Goal: Check status: Check status

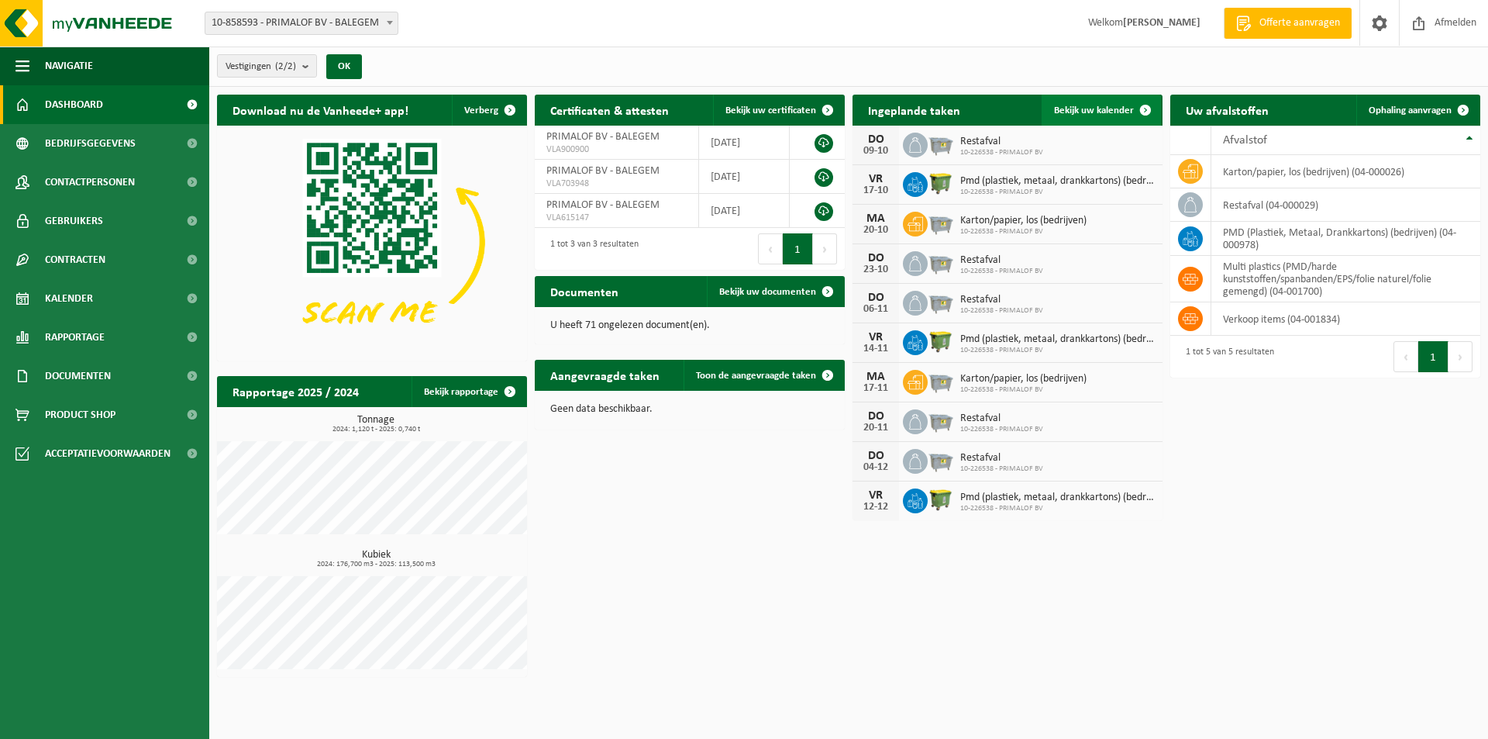
click at [1140, 112] on span at bounding box center [1145, 110] width 31 height 31
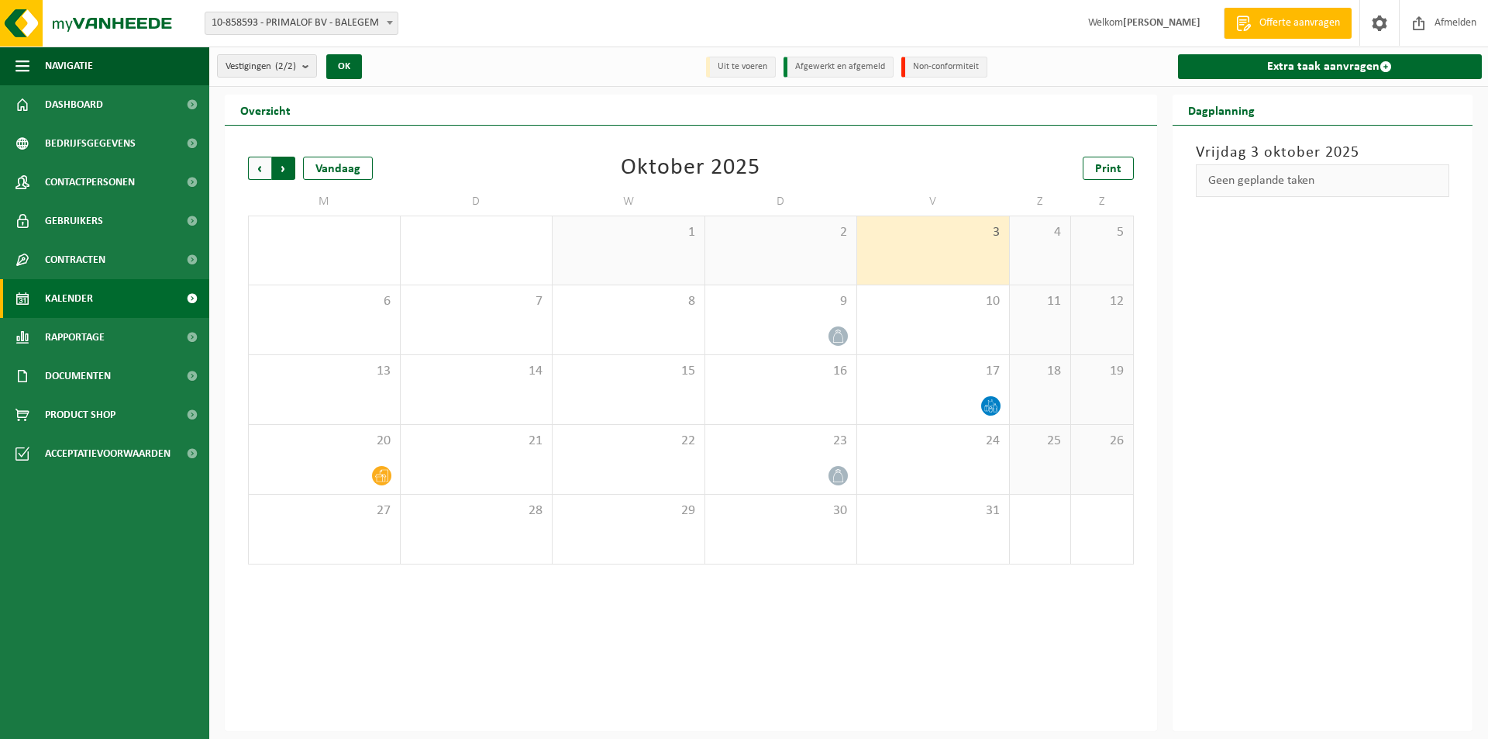
click at [257, 171] on span "Vorige" at bounding box center [259, 168] width 23 height 23
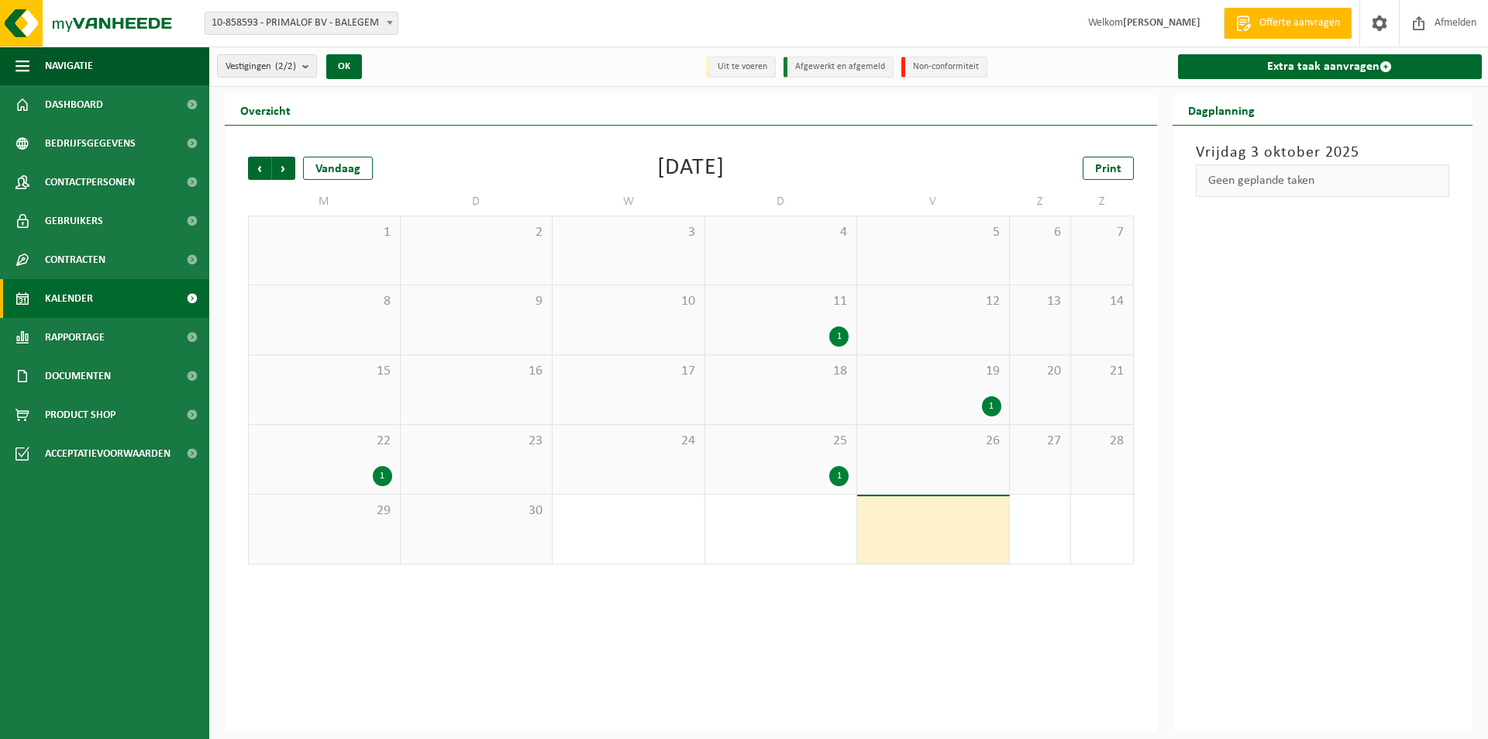
click at [257, 171] on span "Vorige" at bounding box center [259, 168] width 23 height 23
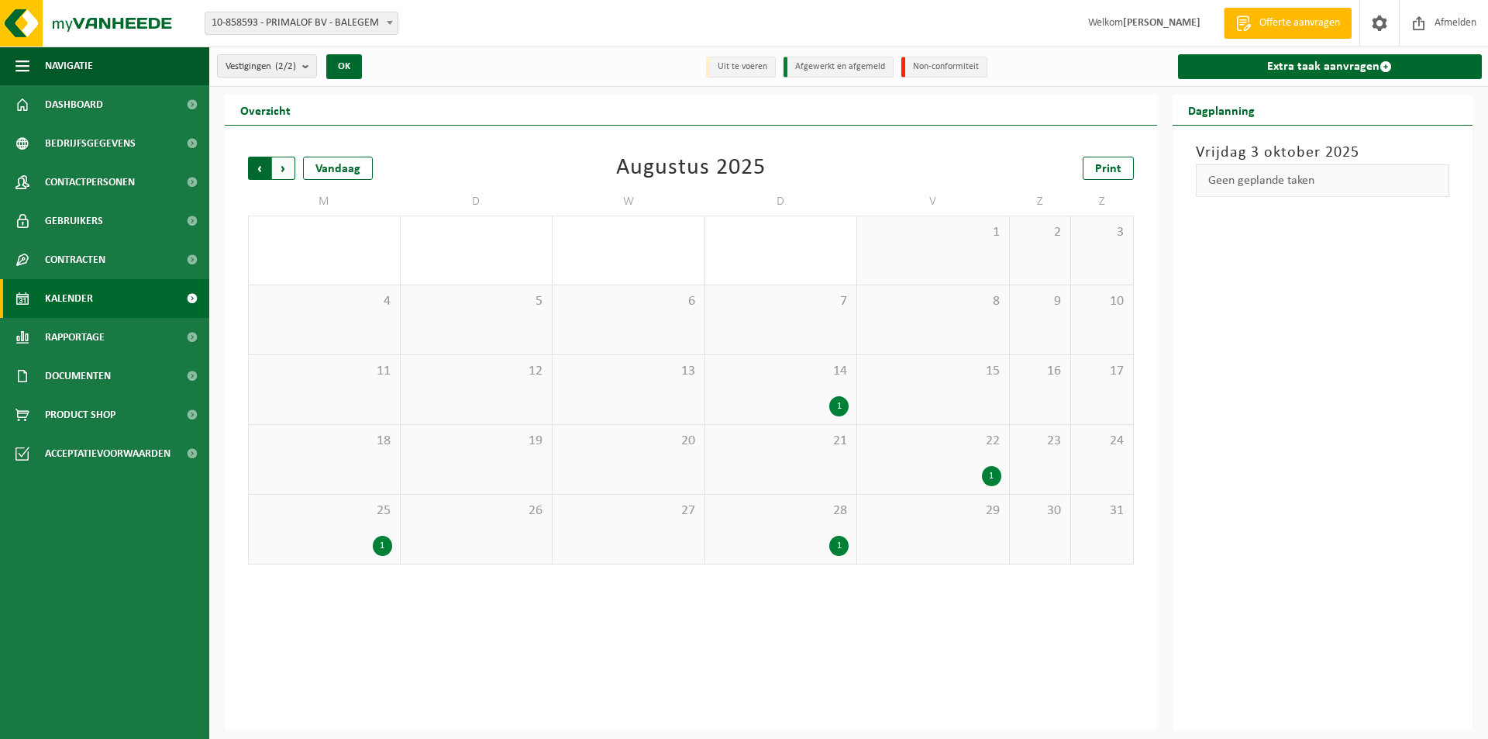
click at [288, 174] on span "Volgende" at bounding box center [283, 168] width 23 height 23
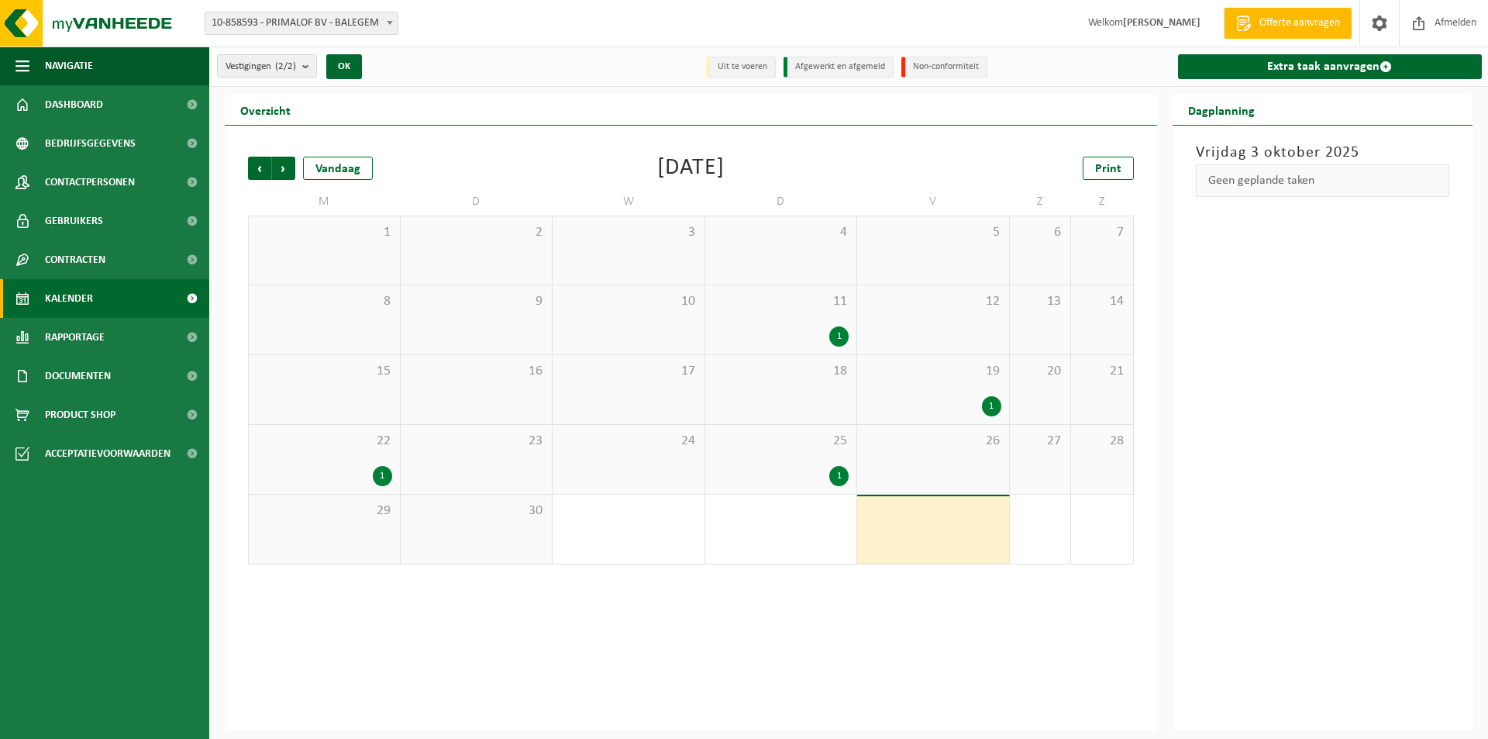
click at [288, 174] on span "Volgende" at bounding box center [283, 168] width 23 height 23
